Goal: Task Accomplishment & Management: Manage account settings

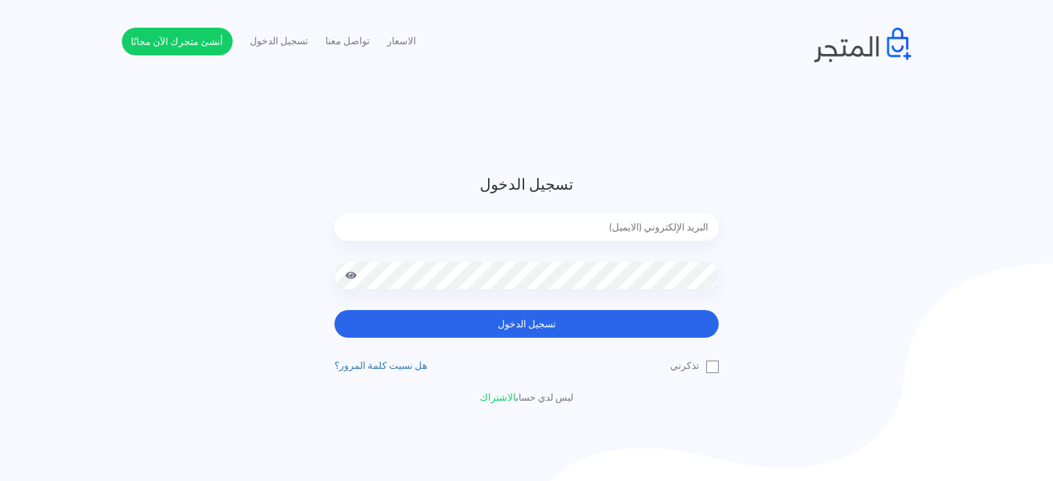
click at [577, 223] on input "email" at bounding box center [526, 227] width 384 height 28
type input "[EMAIL_ADDRESS][DOMAIN_NAME]"
click at [334, 310] on button "تسجيل الدخول" at bounding box center [526, 324] width 384 height 28
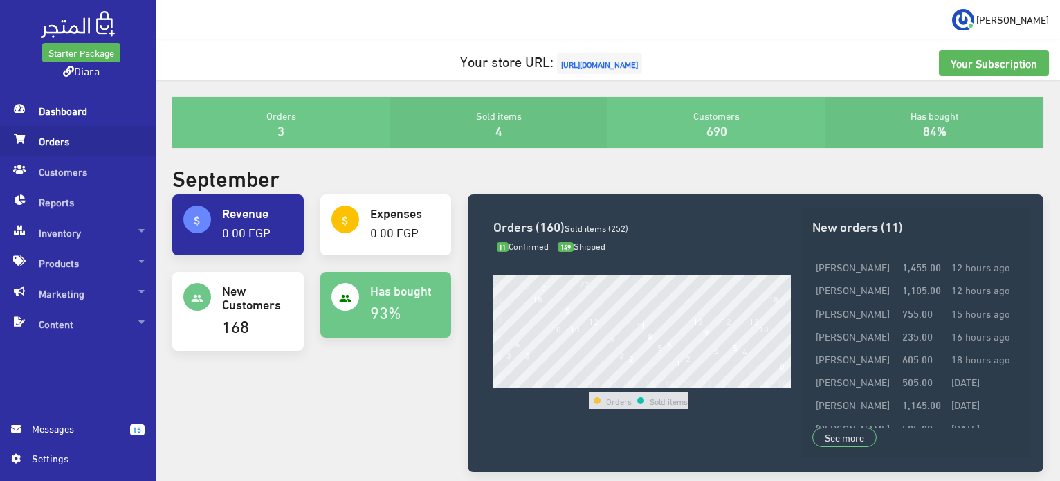
click at [82, 152] on span "Orders" at bounding box center [78, 141] width 134 height 30
